Goal: Task Accomplishment & Management: Use online tool/utility

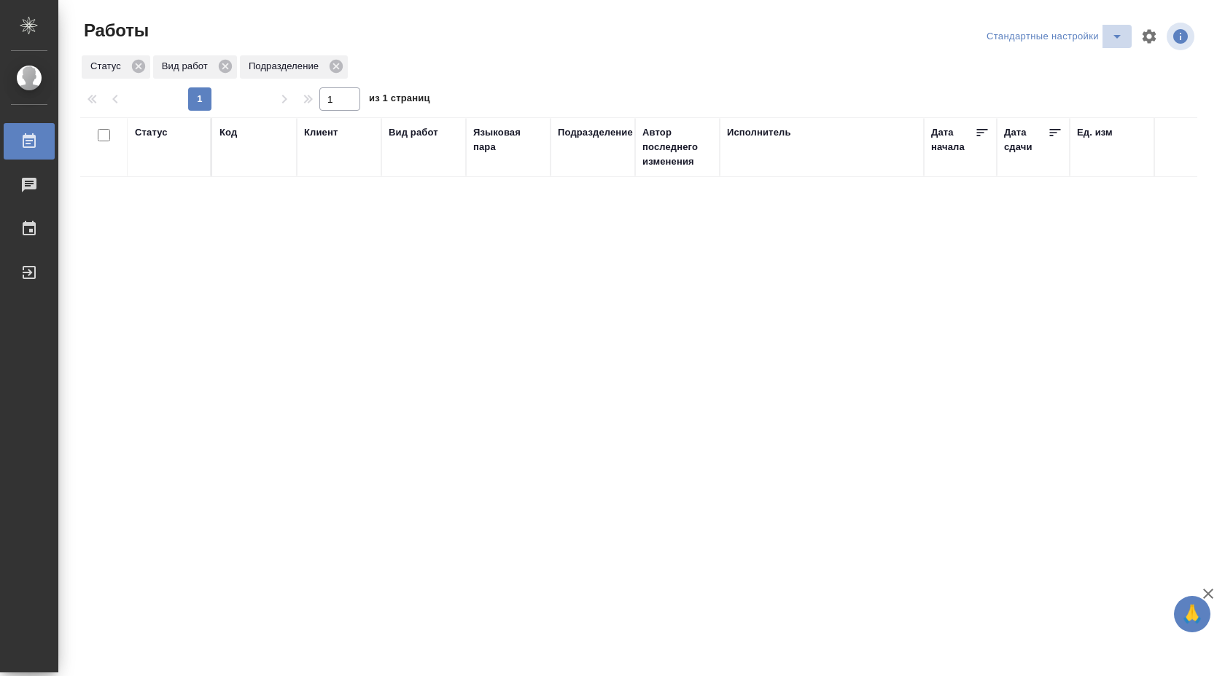
click at [1121, 35] on icon "split button" at bounding box center [1116, 36] width 17 height 17
click at [1097, 61] on li "В работе" at bounding box center [1054, 65] width 152 height 23
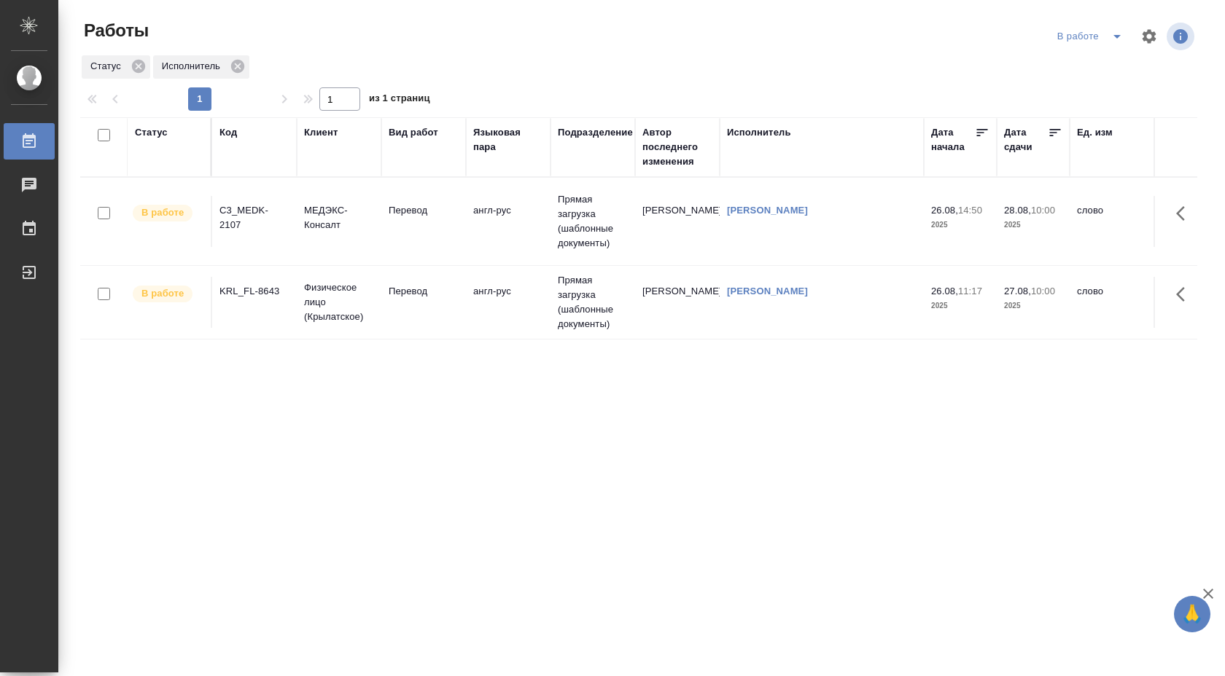
click at [505, 305] on td "англ-рус" at bounding box center [508, 302] width 85 height 51
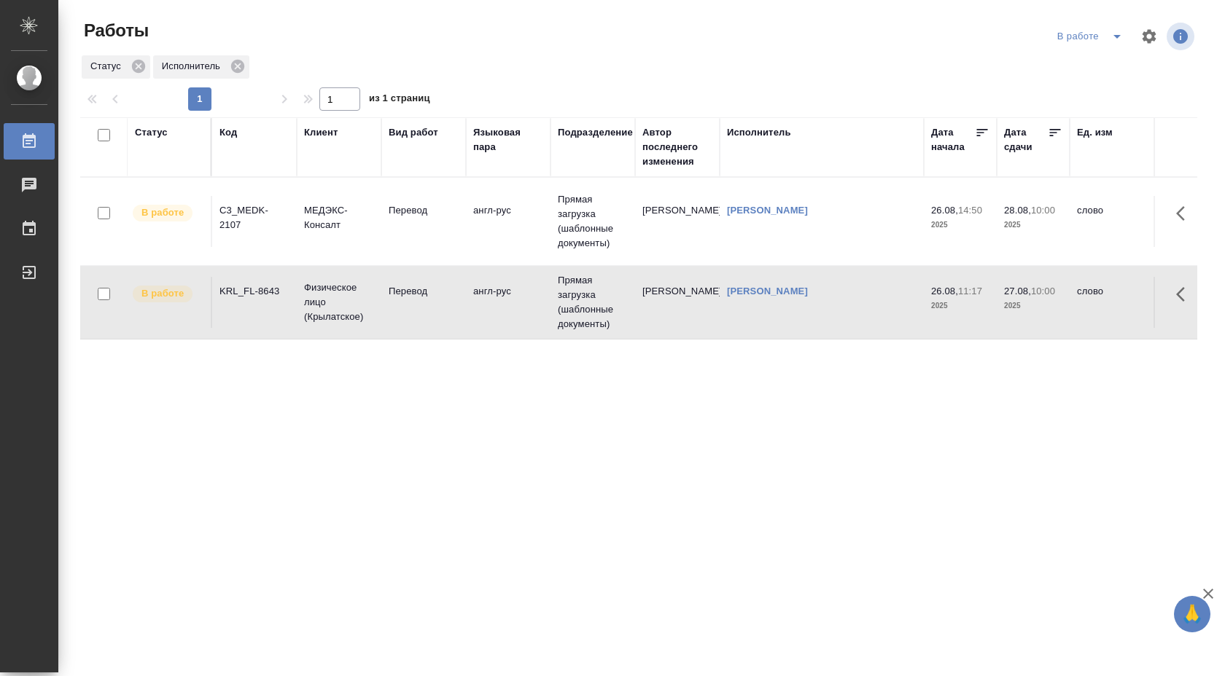
click at [505, 305] on td "англ-рус" at bounding box center [508, 302] width 85 height 51
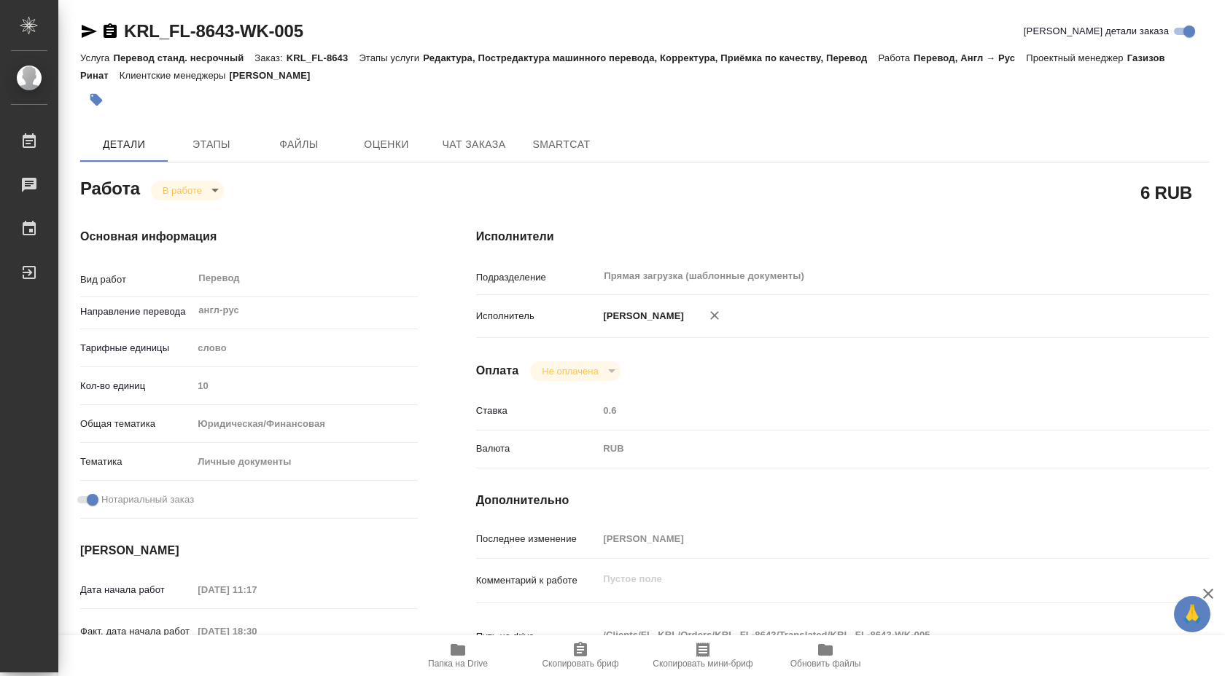
type textarea "x"
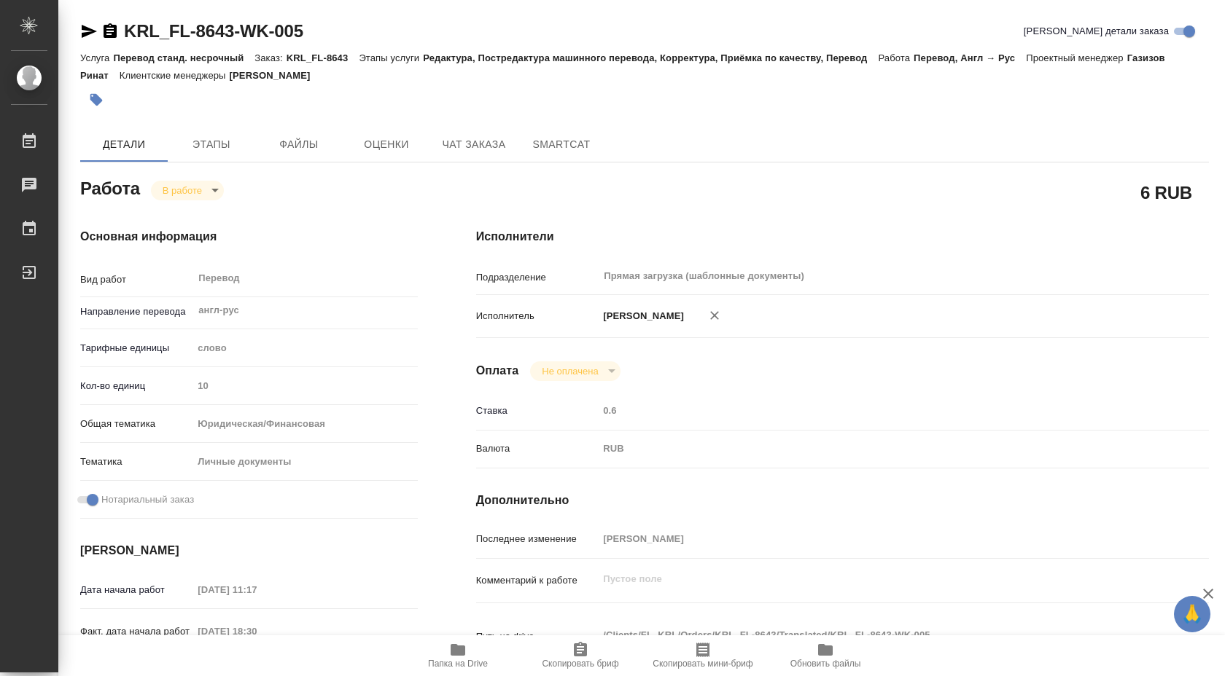
type textarea "x"
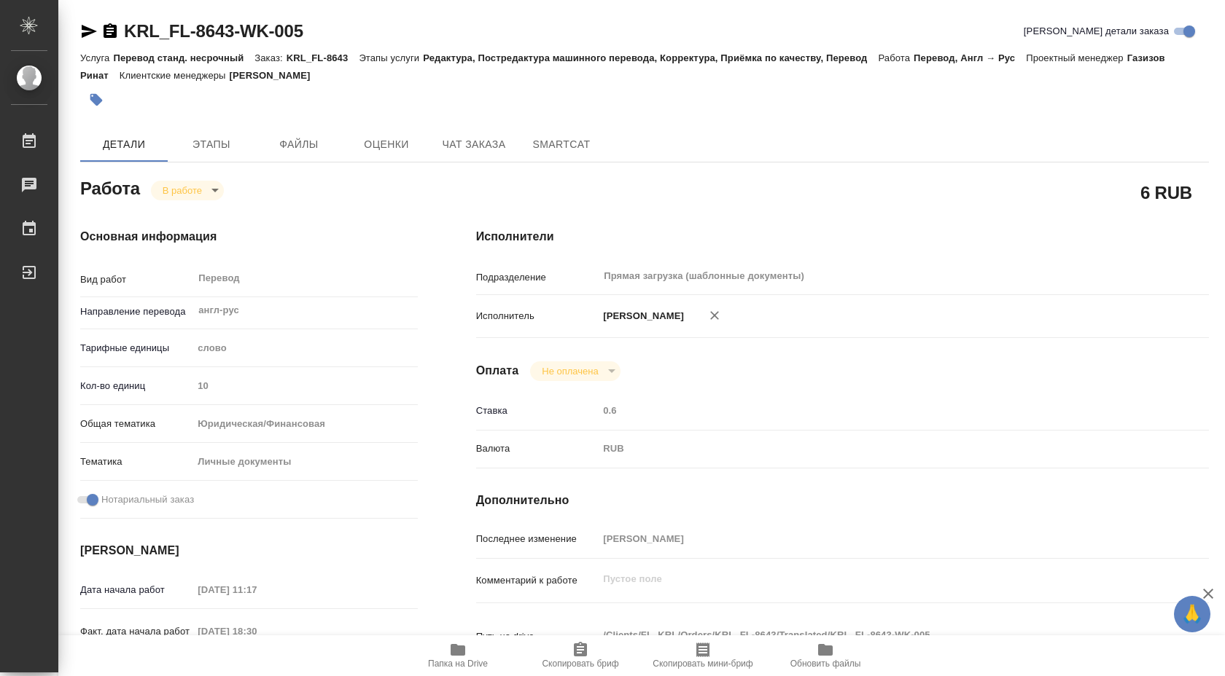
type textarea "x"
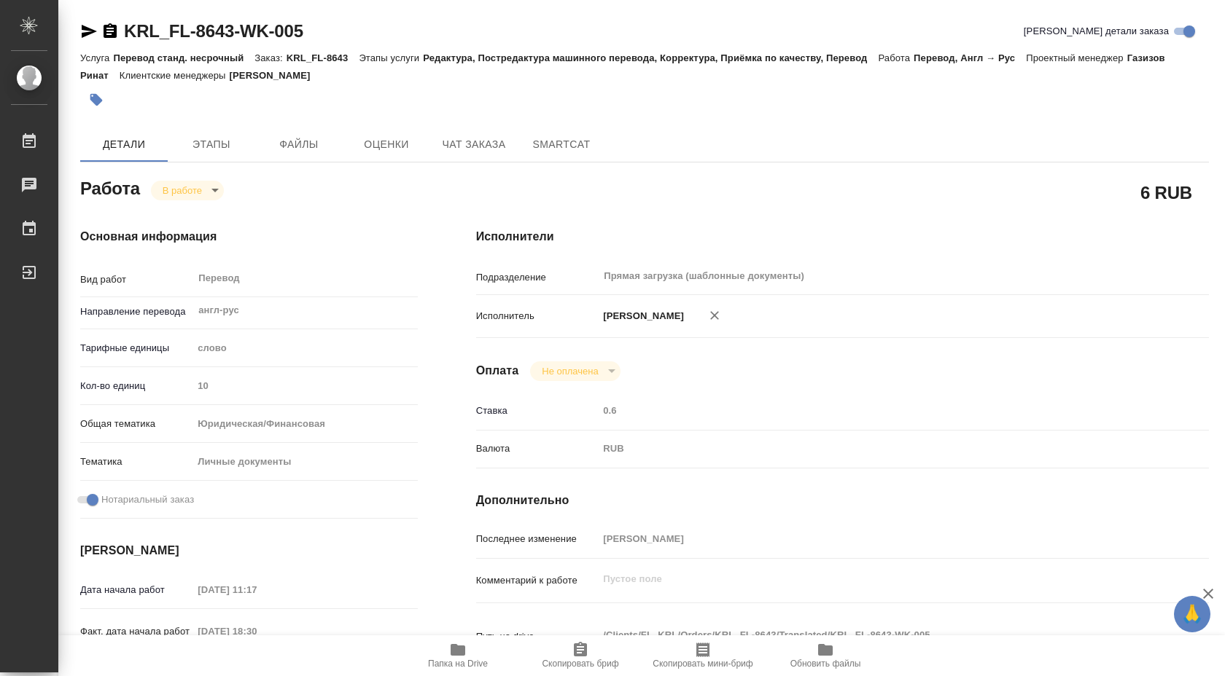
type textarea "x"
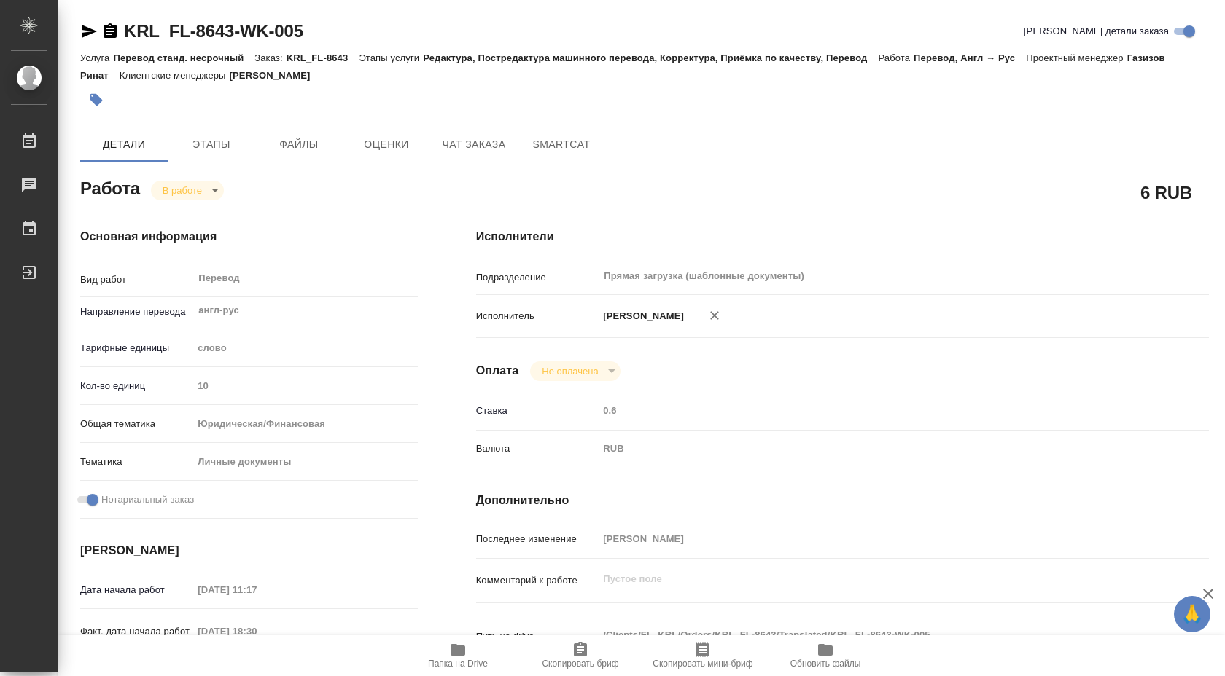
type textarea "x"
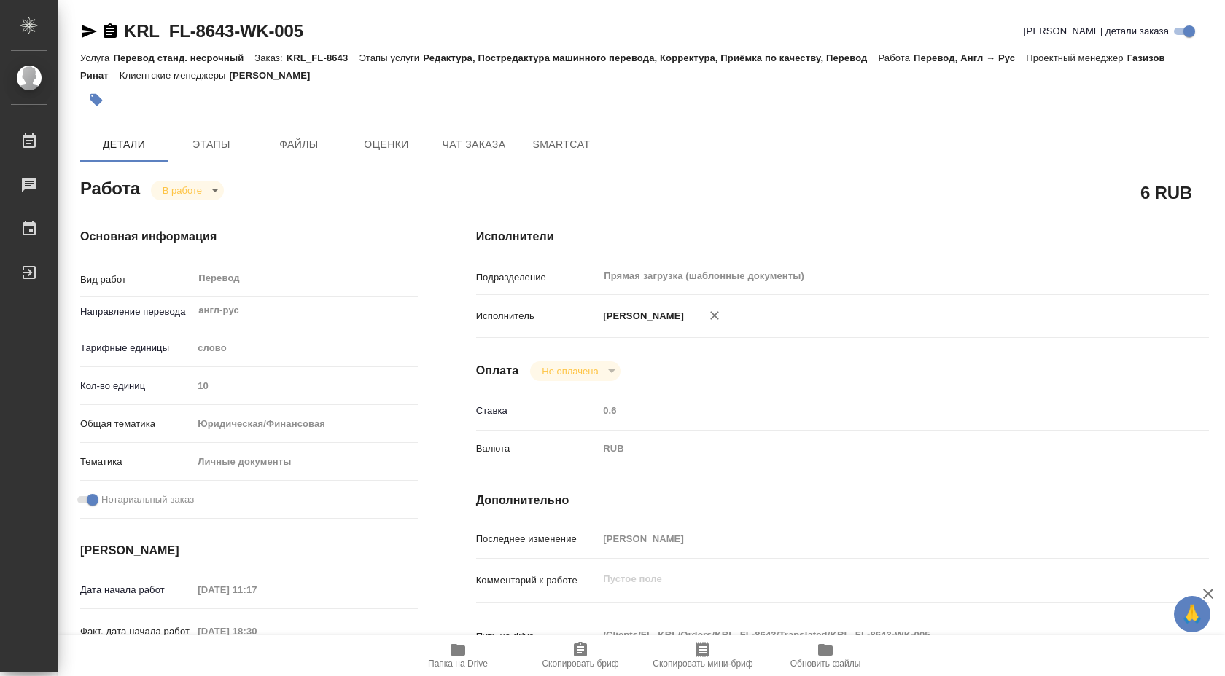
type textarea "x"
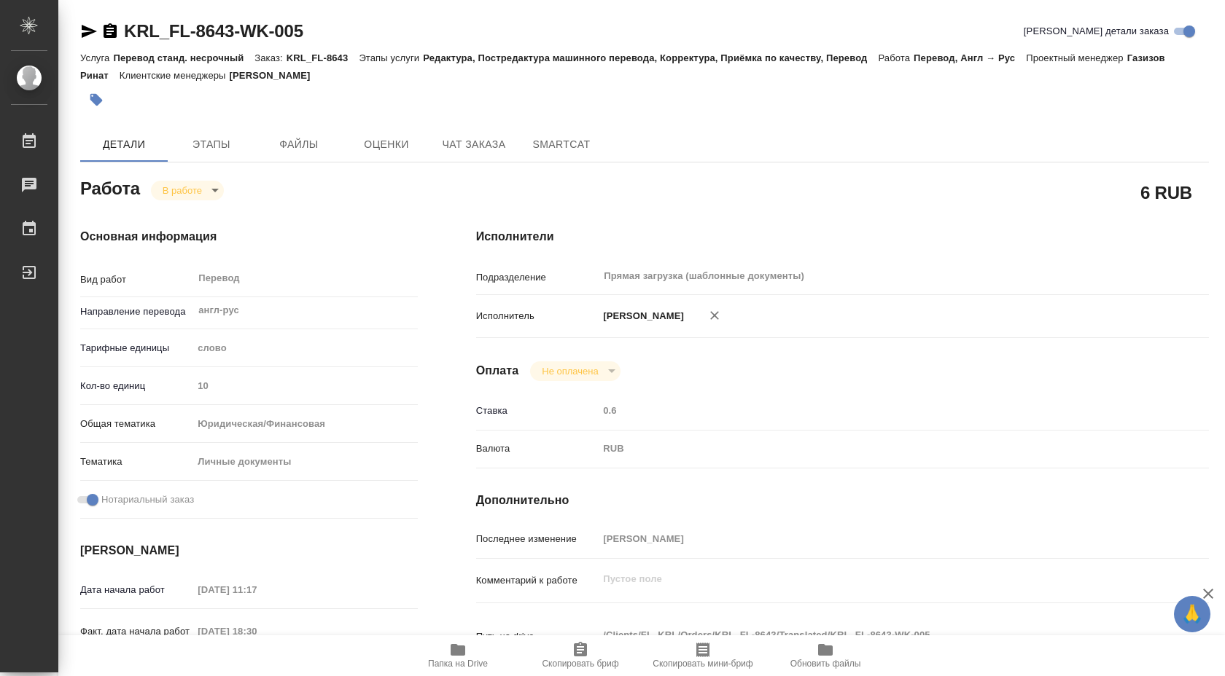
type textarea "x"
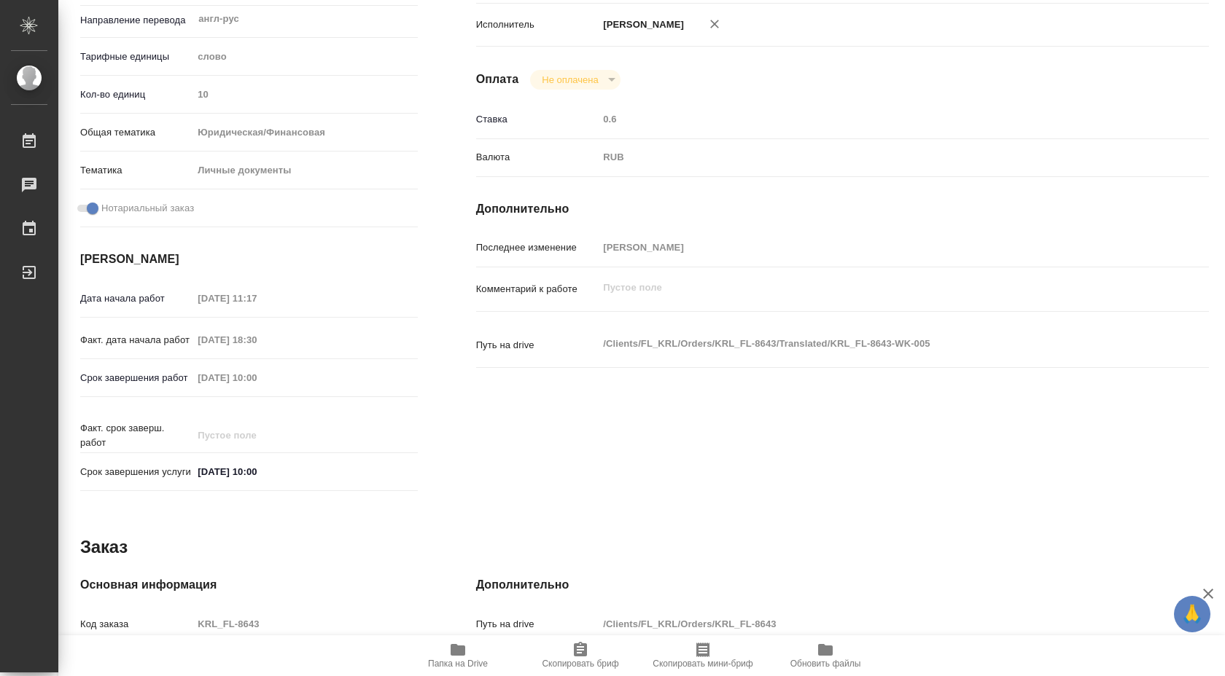
scroll to position [596, 0]
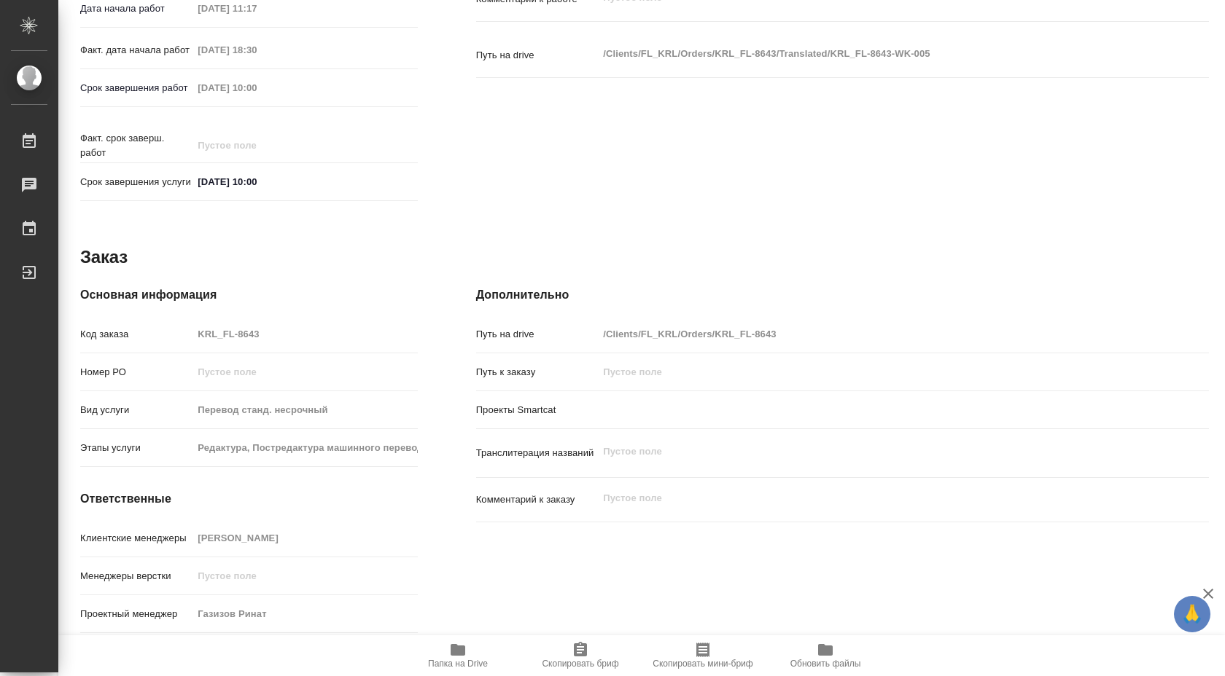
click at [449, 645] on icon "button" at bounding box center [457, 650] width 17 height 17
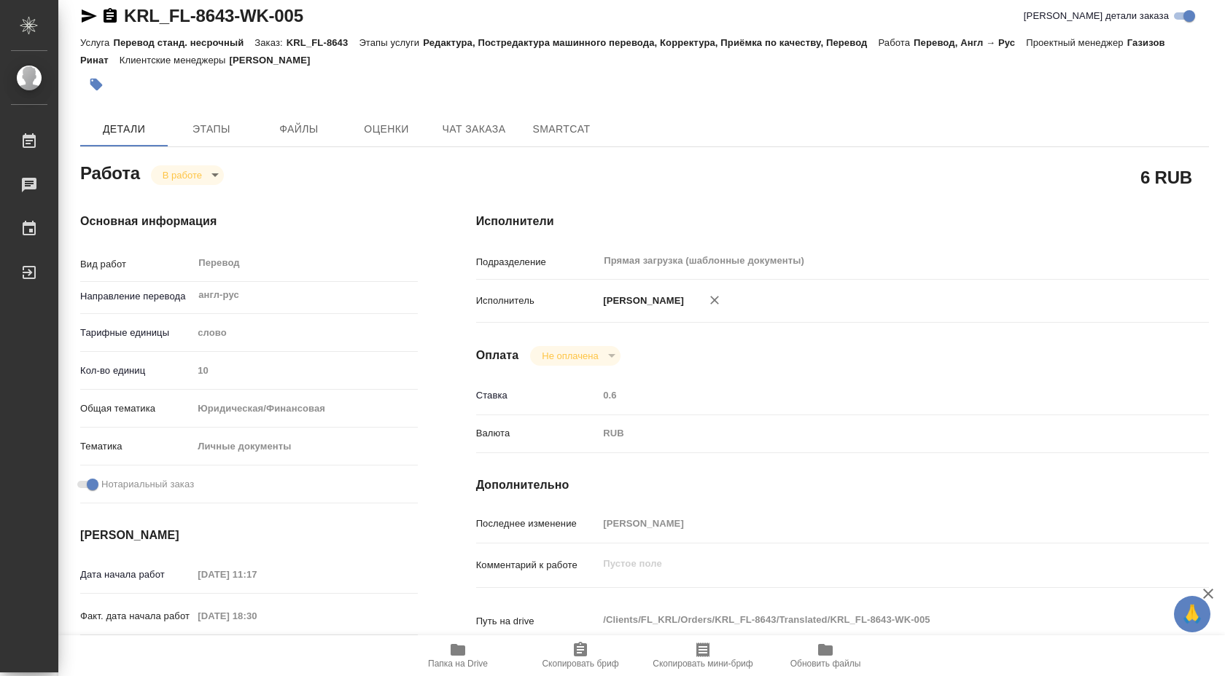
scroll to position [0, 0]
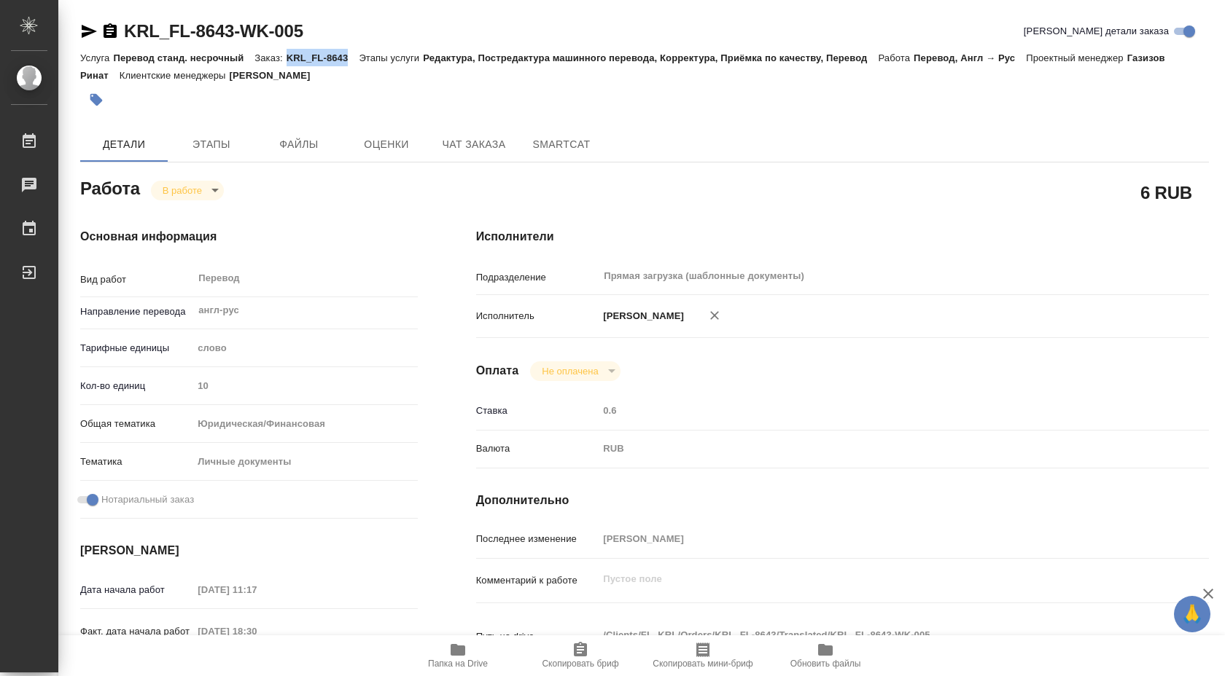
drag, startPoint x: 292, startPoint y: 55, endPoint x: 351, endPoint y: 63, distance: 59.5
click at [351, 63] on p "KRL_FL-8643" at bounding box center [322, 57] width 73 height 11
copy p "KRL_FL-8643"
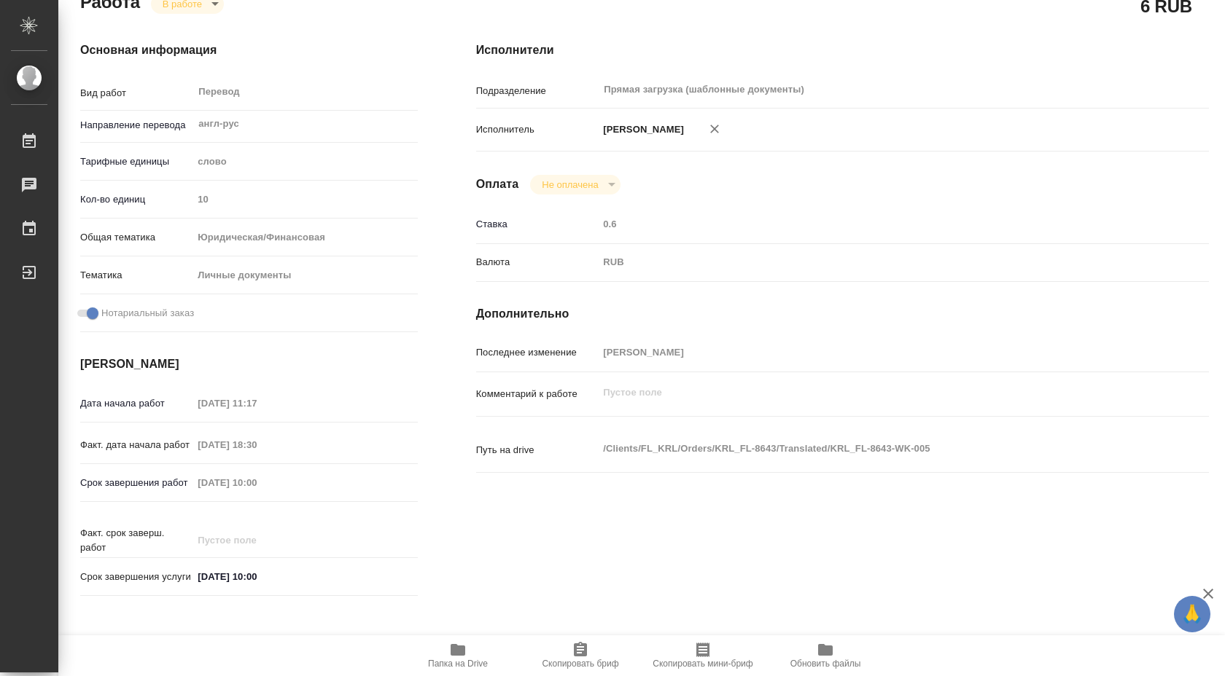
scroll to position [418, 0]
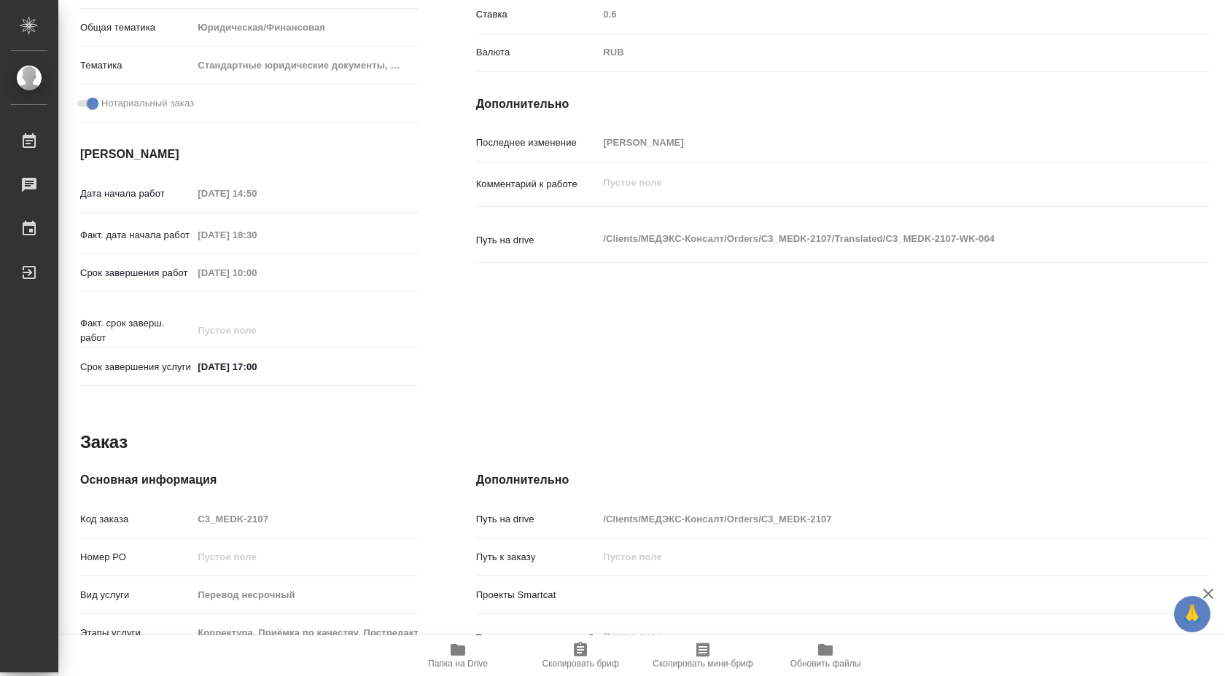
scroll to position [596, 0]
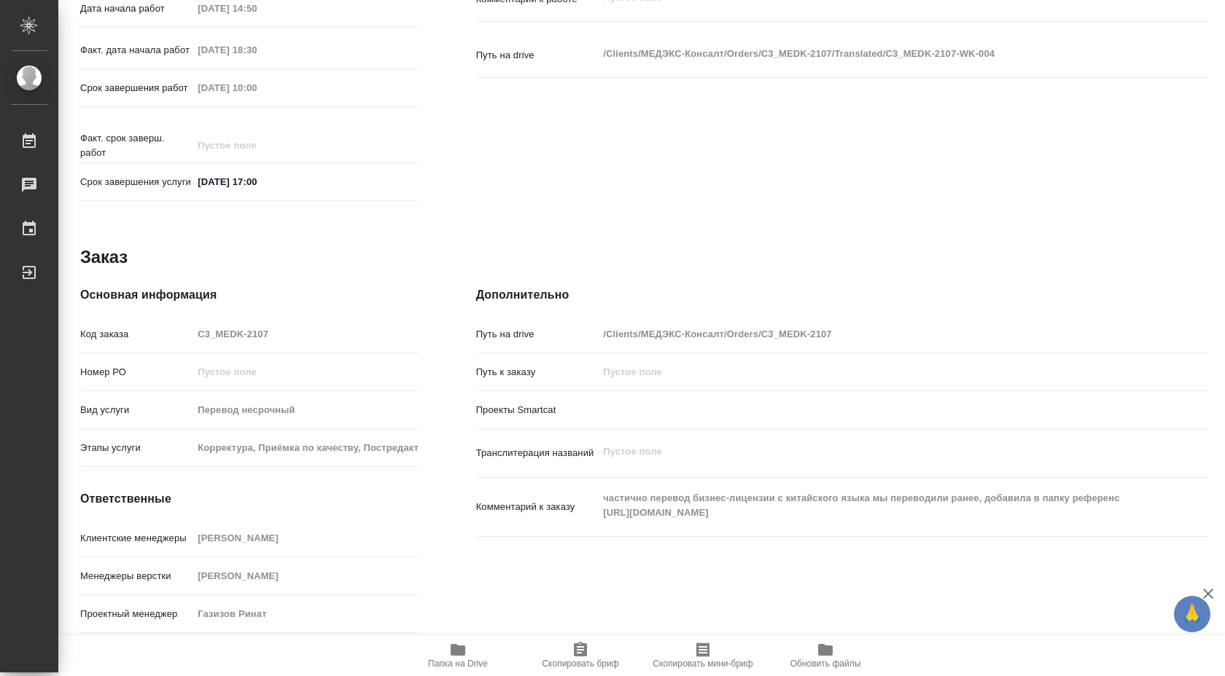
click at [459, 650] on icon "button" at bounding box center [458, 650] width 15 height 12
